Goal: Information Seeking & Learning: Understand process/instructions

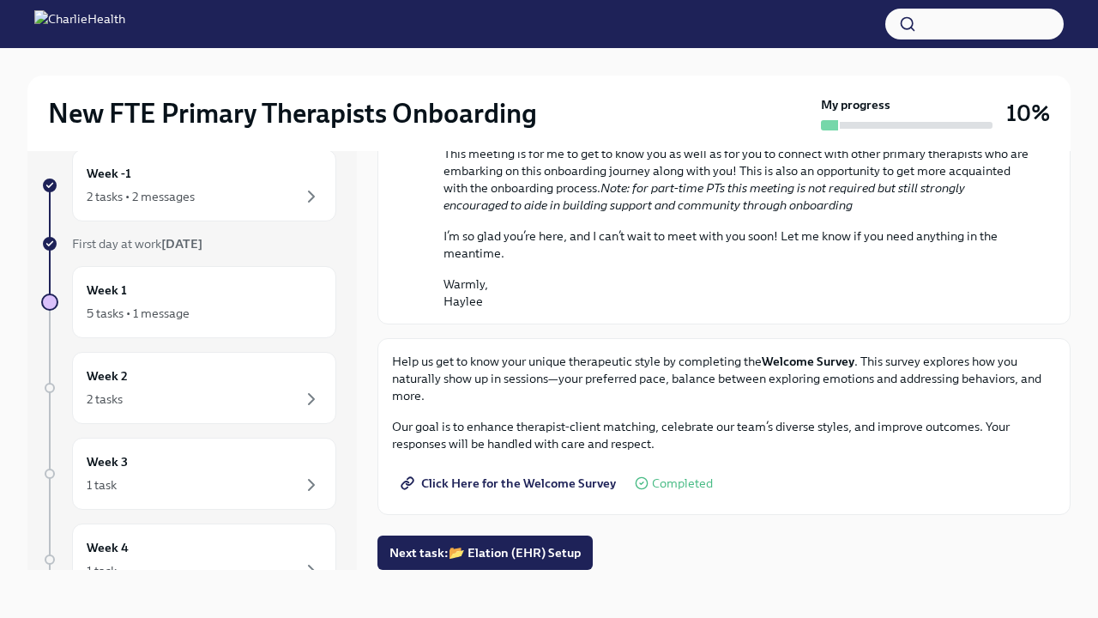
scroll to position [29, 0]
click at [456, 562] on button "Next task : 📂 Elation (EHR) Setup" at bounding box center [485, 552] width 215 height 34
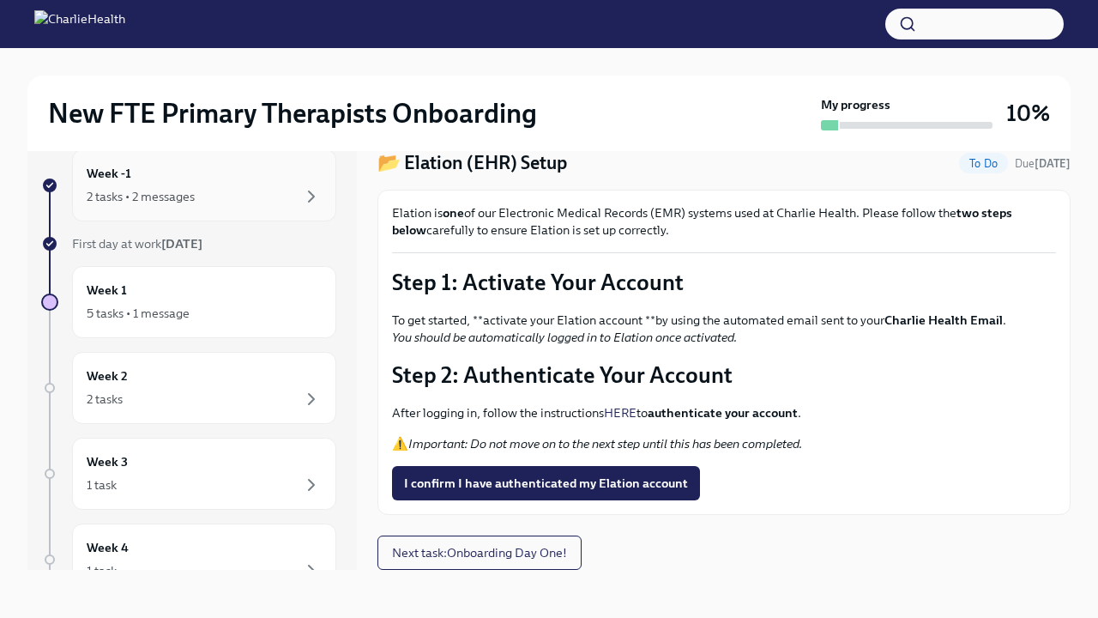
click at [191, 178] on div "Week -1 2 tasks • 2 messages" at bounding box center [204, 185] width 235 height 43
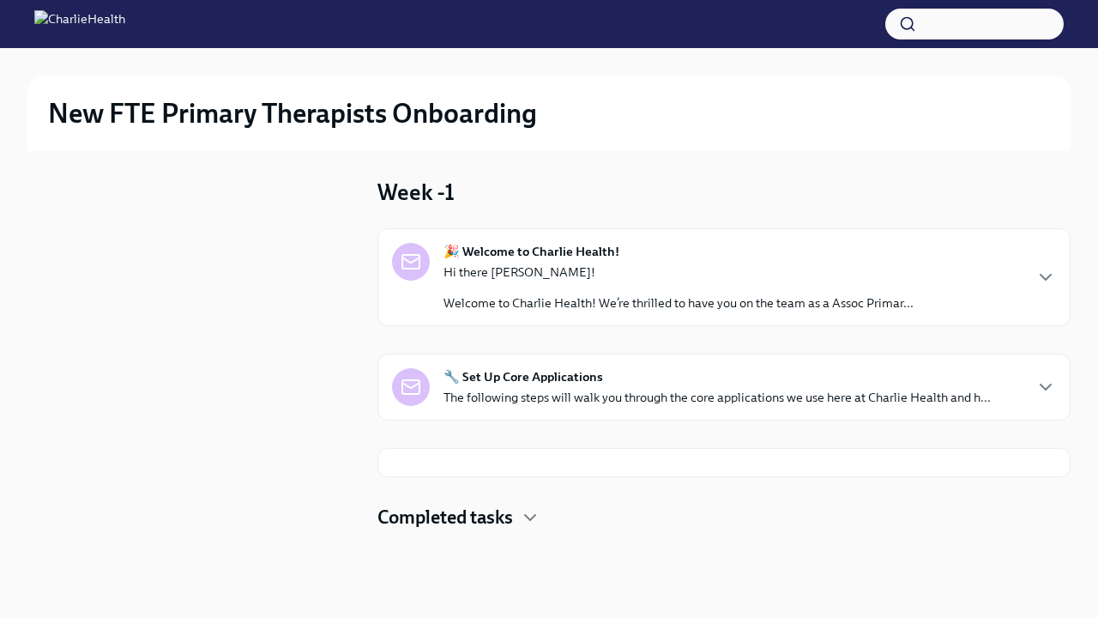
scroll to position [2, 0]
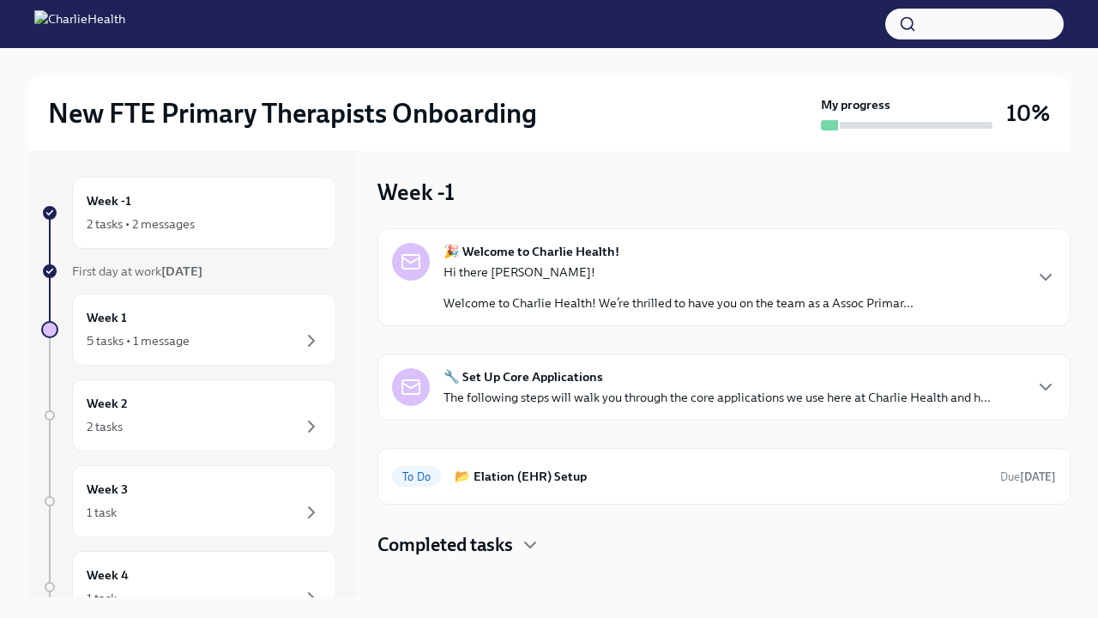
click at [573, 296] on p "Welcome to Charlie Health! We’re thrilled to have you on the team as a Assoc Pr…" at bounding box center [679, 302] width 470 height 17
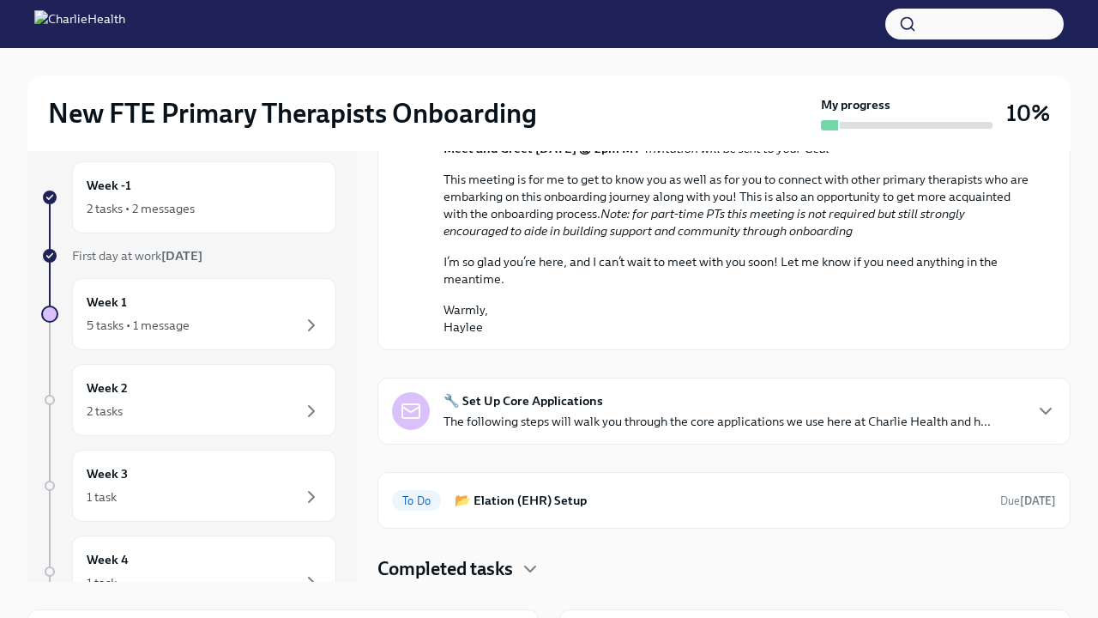
scroll to position [97, 0]
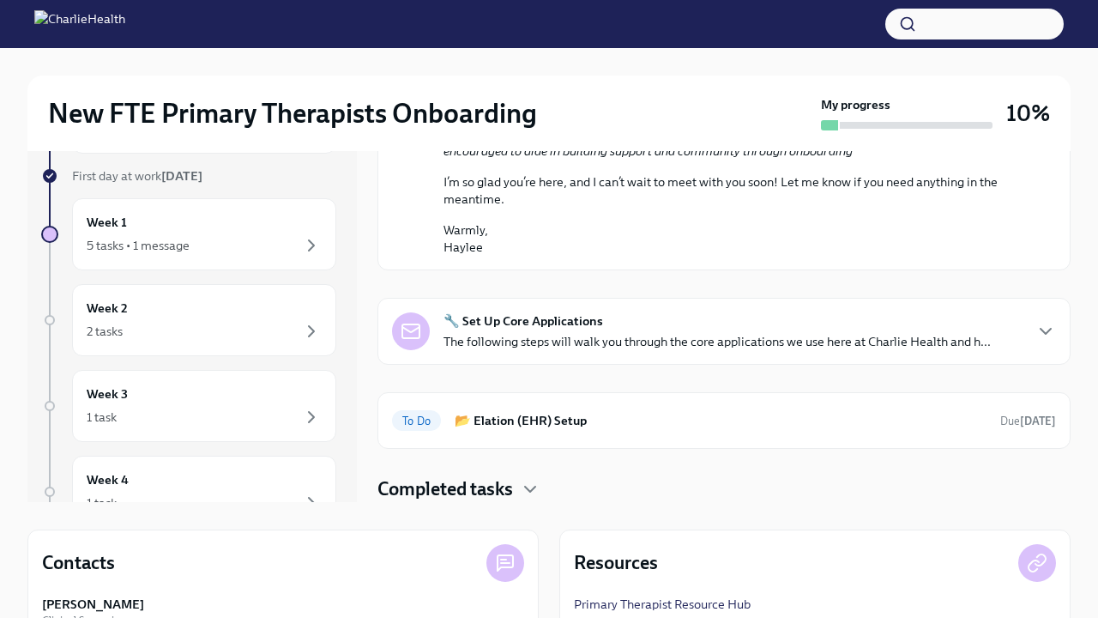
click at [547, 330] on div "🔧 Set Up Core Applications The following steps will walk you through the core a…" at bounding box center [717, 331] width 547 height 38
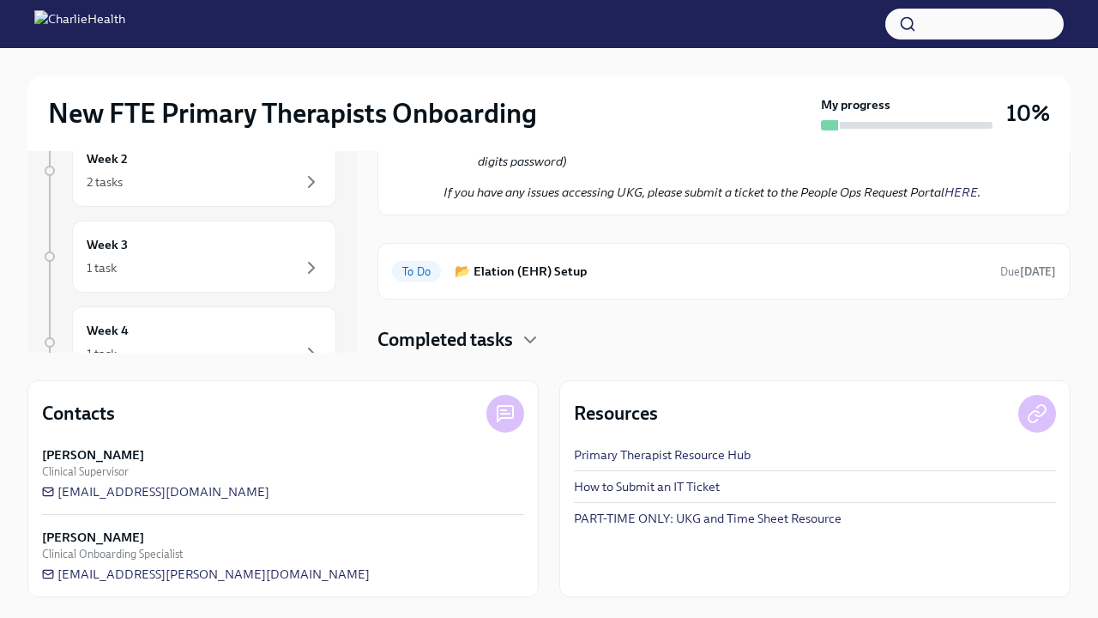
scroll to position [246, 0]
click at [656, 457] on link "Primary Therapist Resource Hub" at bounding box center [662, 454] width 177 height 17
click at [622, 487] on link "How to Submit an IT Ticket" at bounding box center [647, 486] width 146 height 17
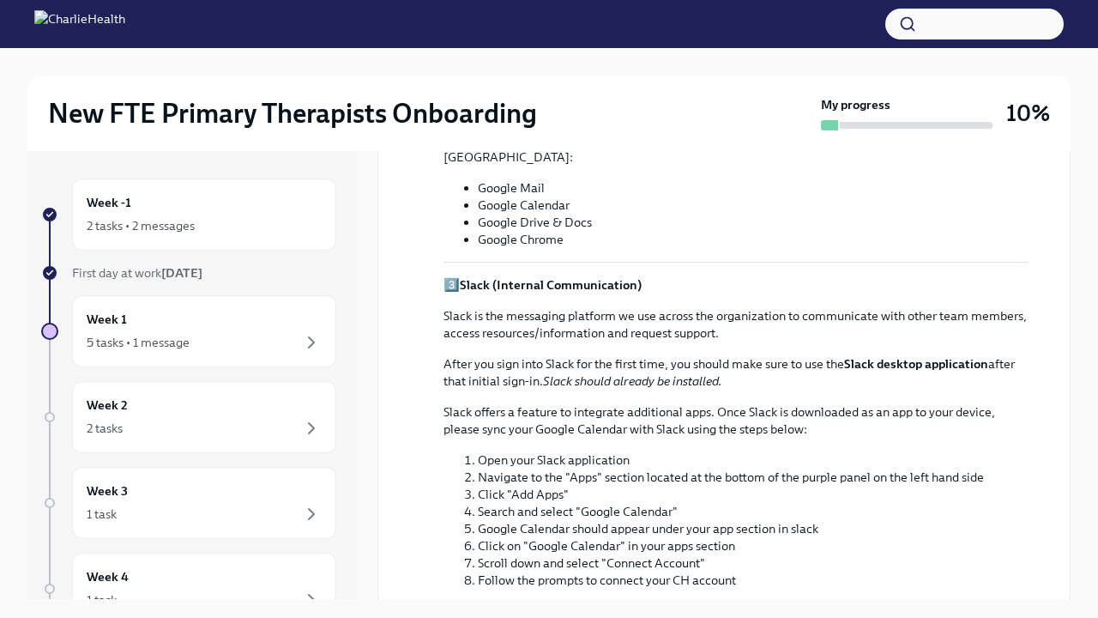
scroll to position [1326, 0]
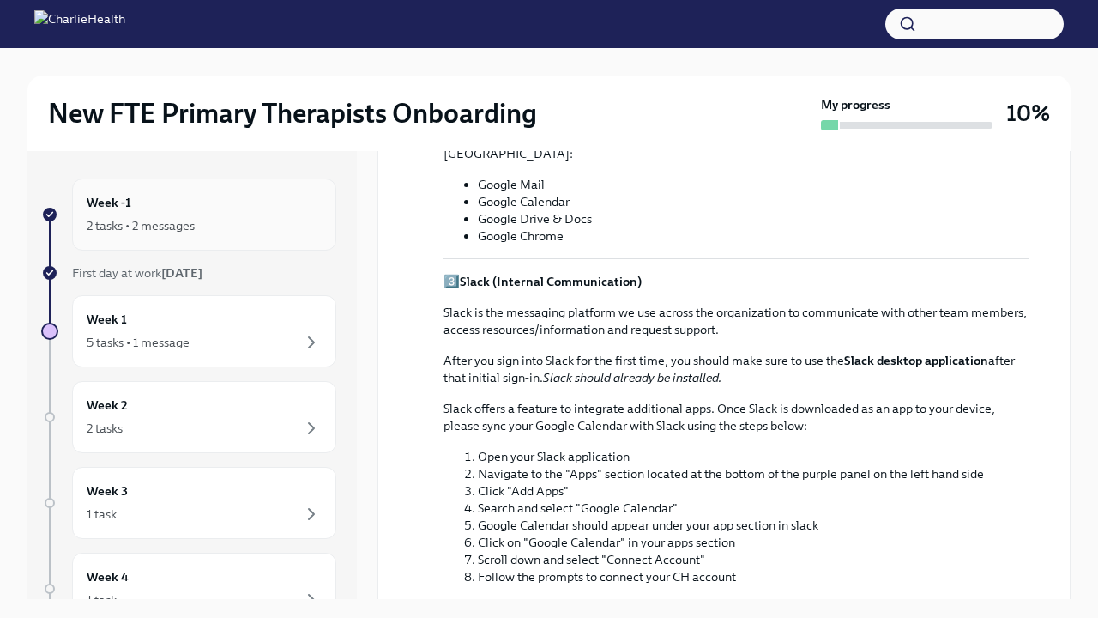
click at [184, 216] on div "2 tasks • 2 messages" at bounding box center [204, 225] width 235 height 21
click at [57, 216] on div at bounding box center [49, 214] width 17 height 17
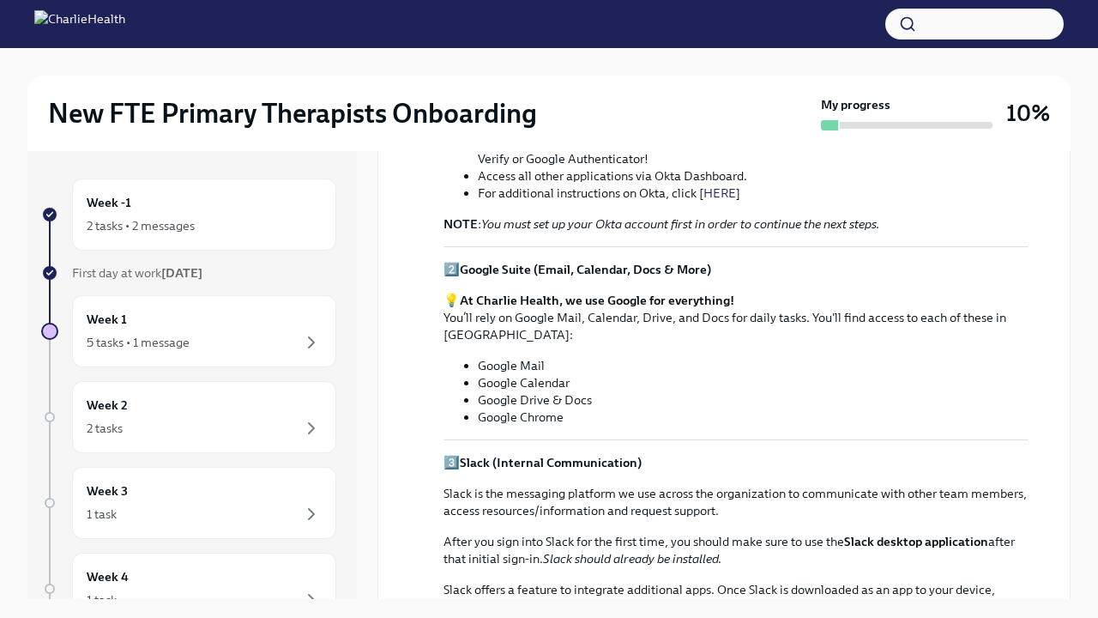
scroll to position [1178, 0]
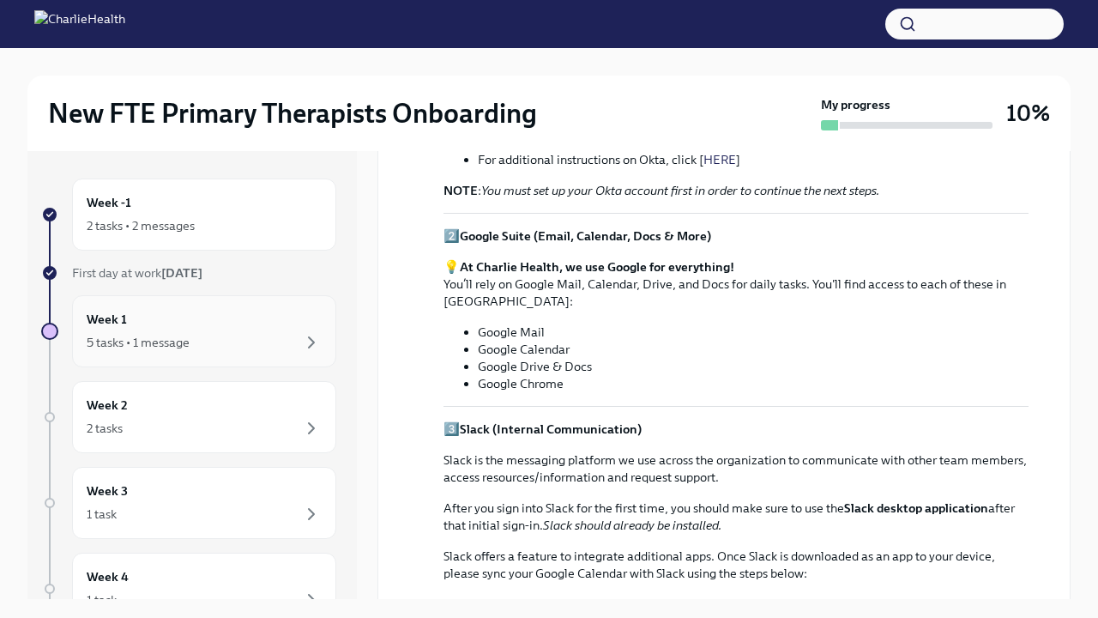
click at [134, 337] on div "5 tasks • 1 message" at bounding box center [138, 342] width 103 height 17
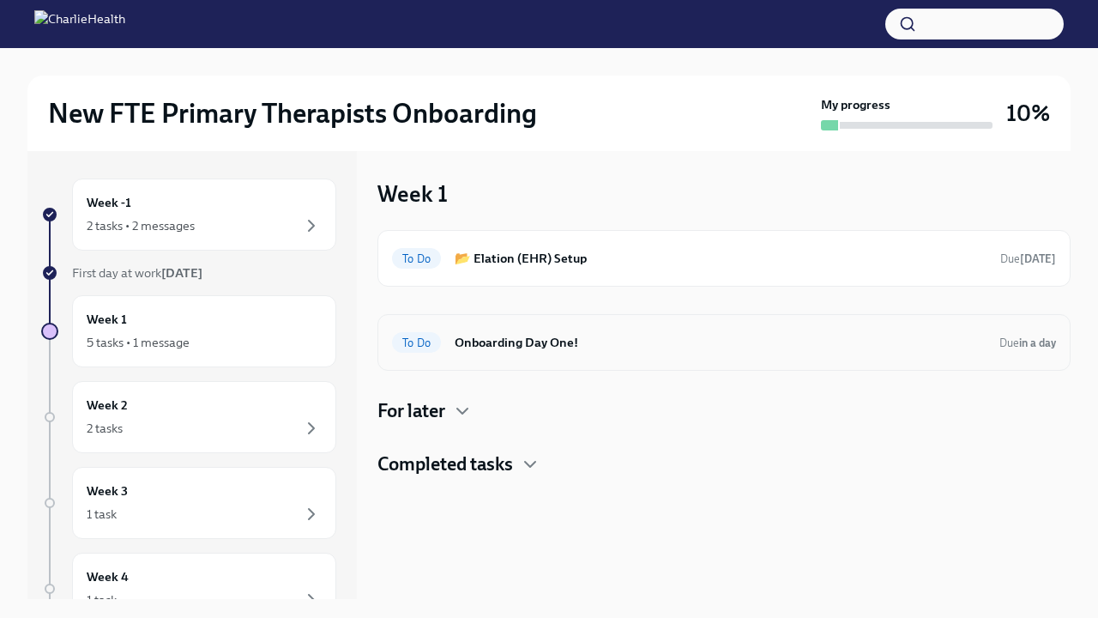
click at [535, 336] on h6 "Onboarding Day One!" at bounding box center [720, 342] width 531 height 19
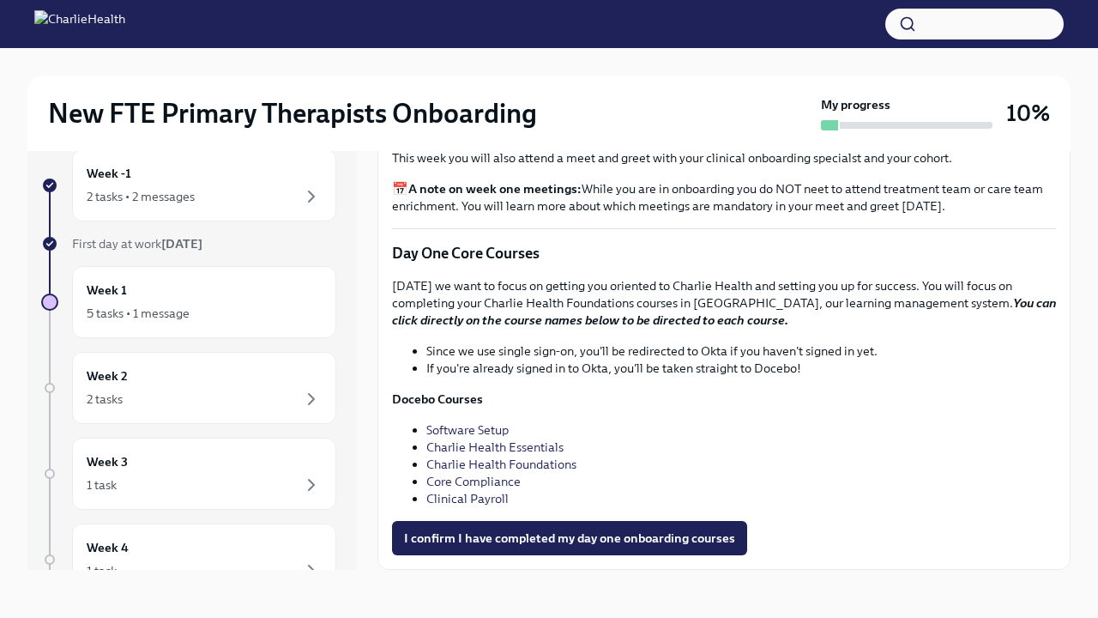
scroll to position [29, 0]
click at [460, 430] on link "Software Setup" at bounding box center [467, 429] width 82 height 15
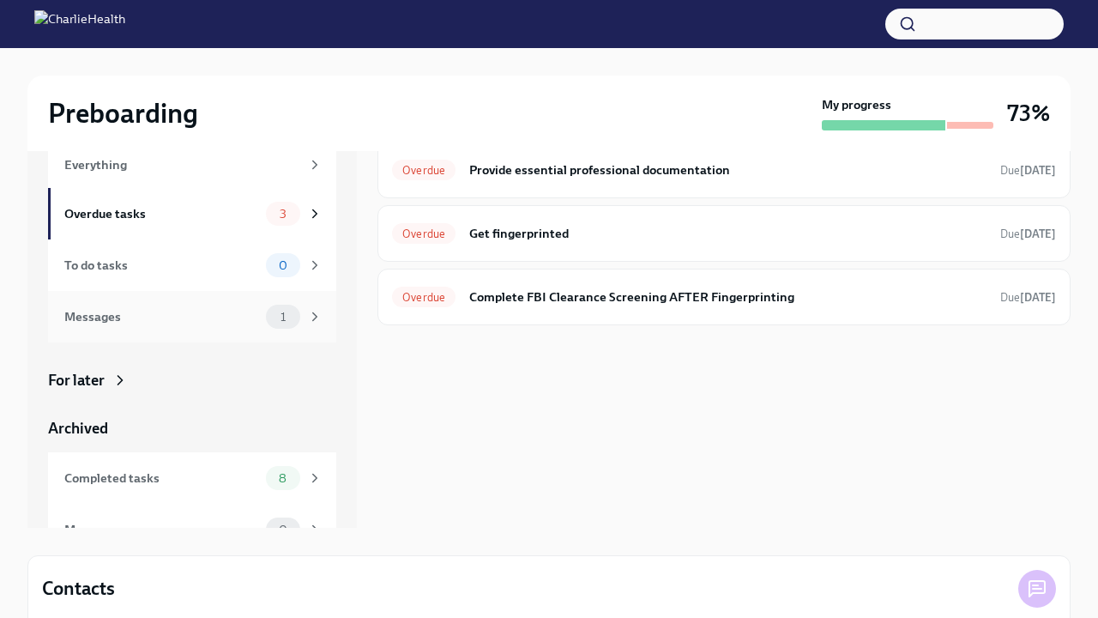
click at [279, 330] on div "Messages 1" at bounding box center [192, 316] width 288 height 51
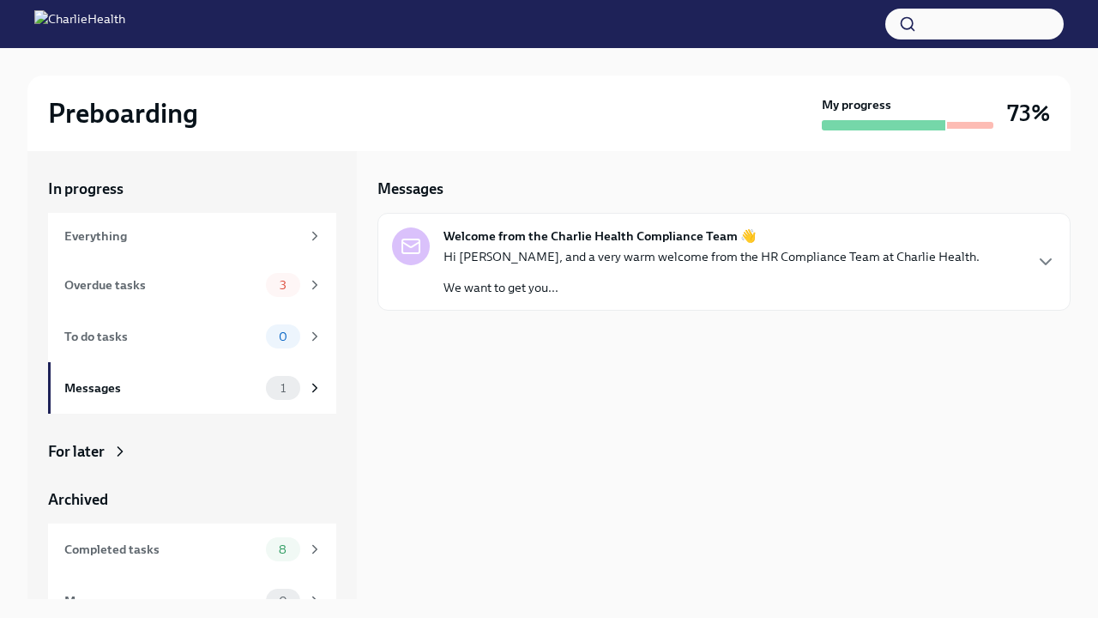
click at [571, 276] on div "Hi Sarah, and a very warm welcome from the HR Compliance Team at Charlie Health…" at bounding box center [712, 272] width 536 height 48
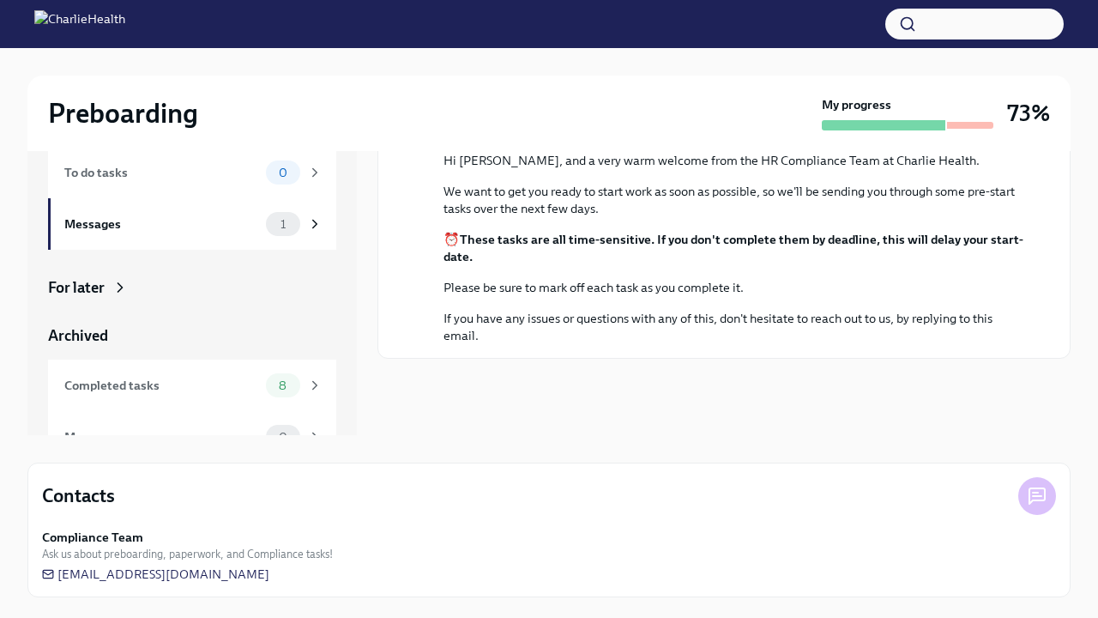
scroll to position [164, 0]
